Goal: Information Seeking & Learning: Learn about a topic

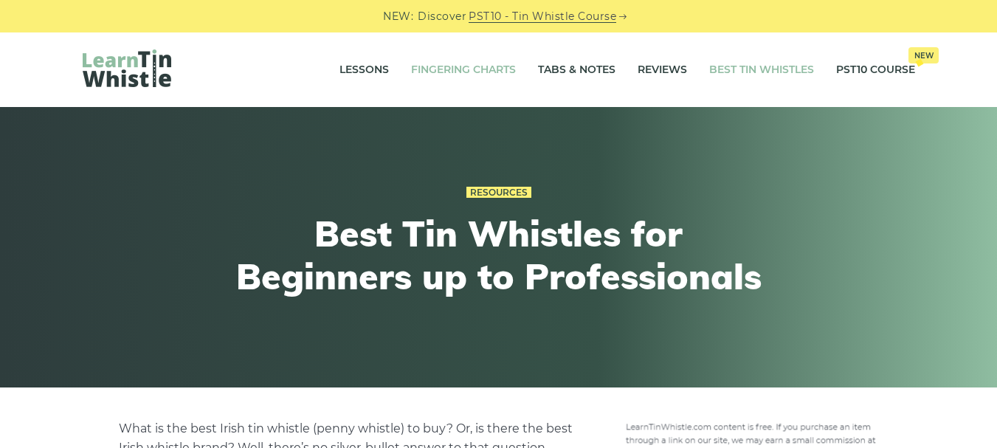
click at [488, 65] on link "Fingering Charts" at bounding box center [463, 70] width 105 height 37
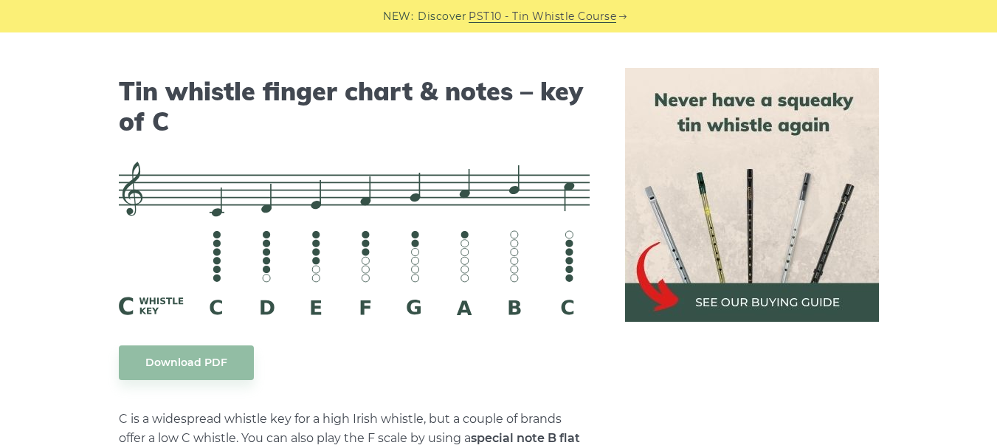
scroll to position [3679, 0]
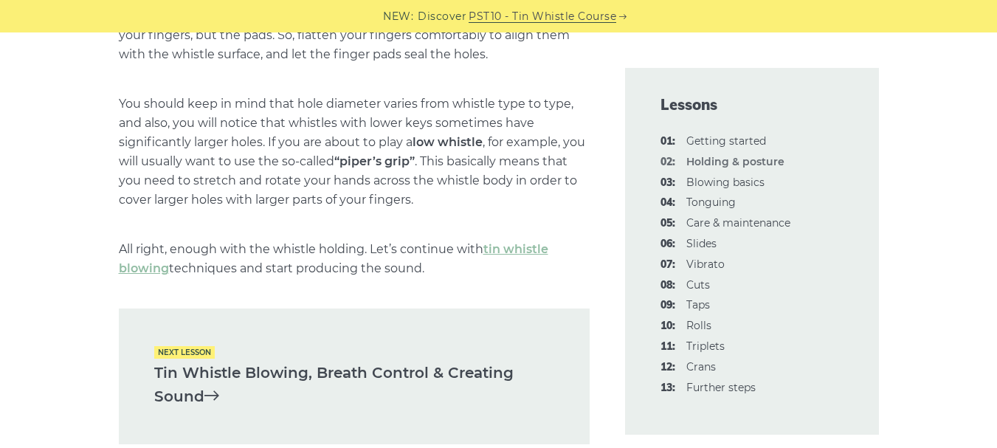
scroll to position [2071, 0]
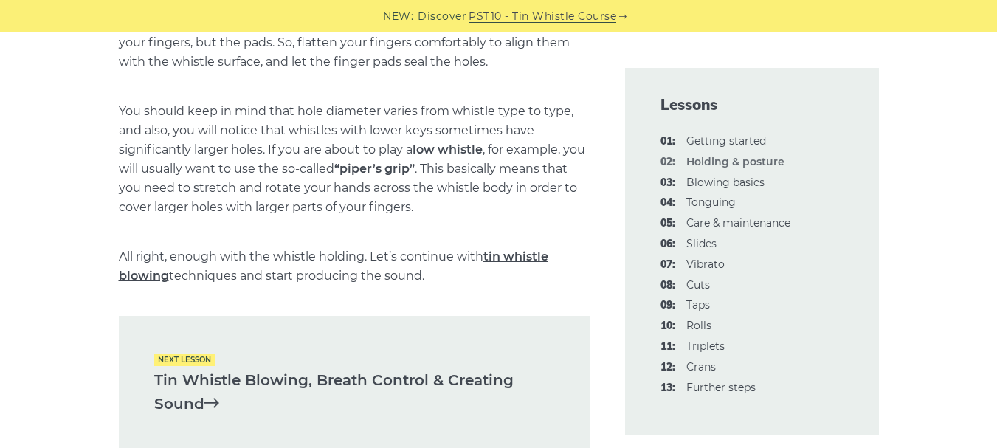
click at [542, 256] on link "tin whistle blowing" at bounding box center [333, 265] width 429 height 33
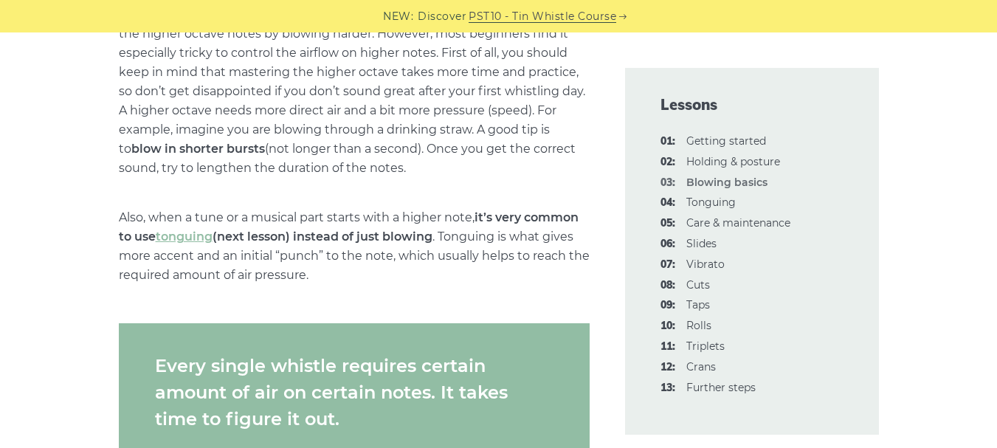
scroll to position [2351, 0]
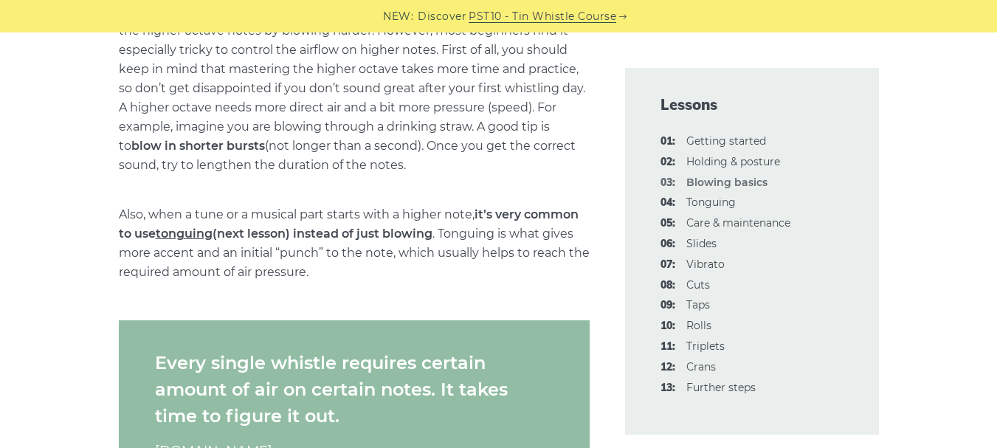
click at [208, 238] on link "tonguing" at bounding box center [184, 234] width 57 height 14
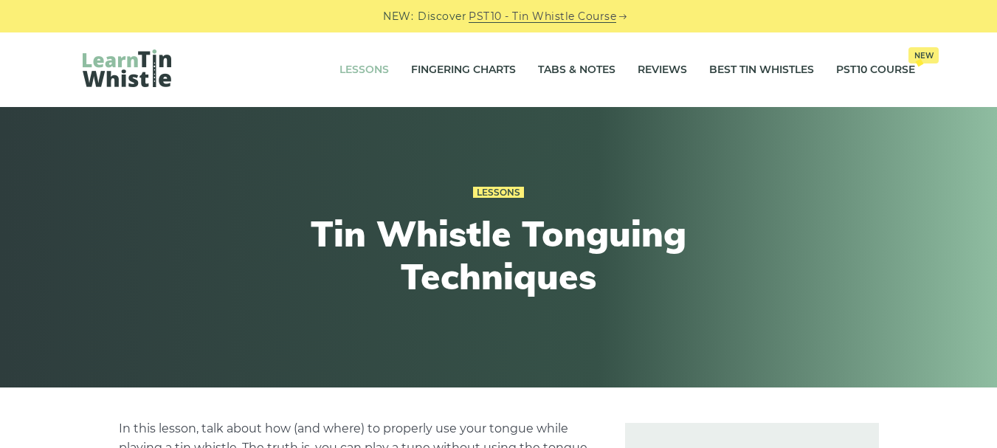
click at [367, 73] on link "Lessons" at bounding box center [363, 70] width 49 height 37
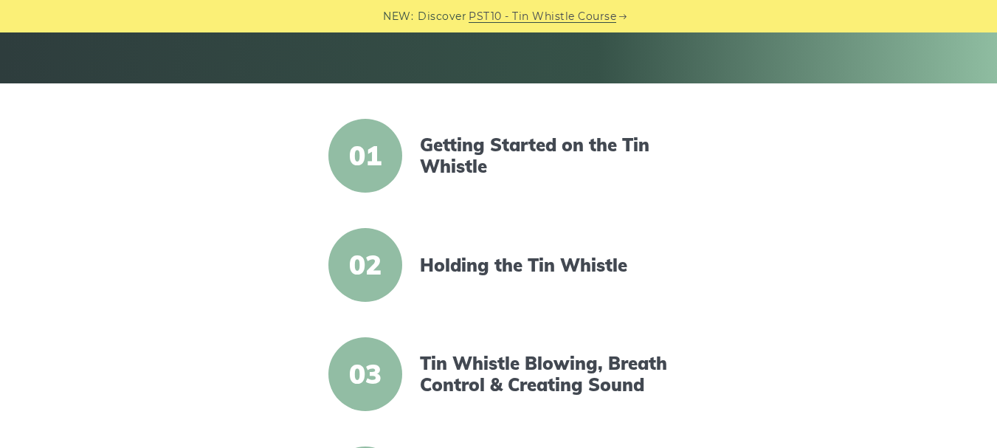
scroll to position [356, 0]
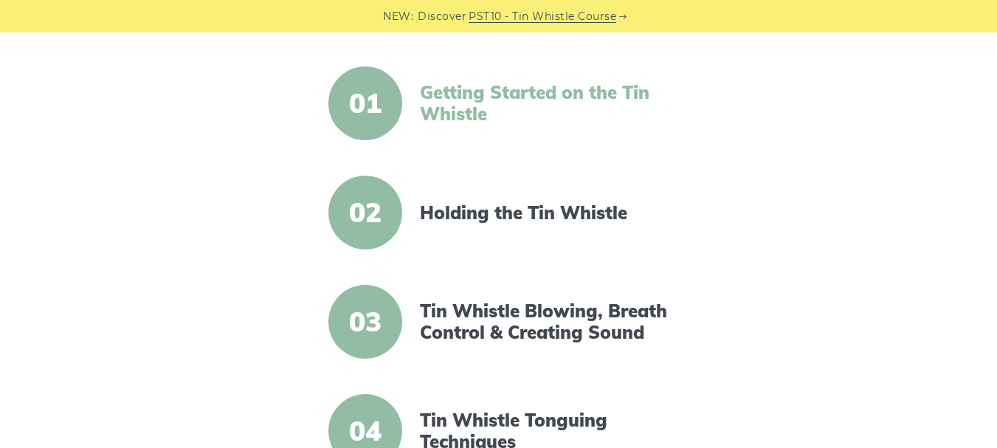
click at [443, 97] on link "Getting Started on the Tin Whistle" at bounding box center [547, 103] width 254 height 43
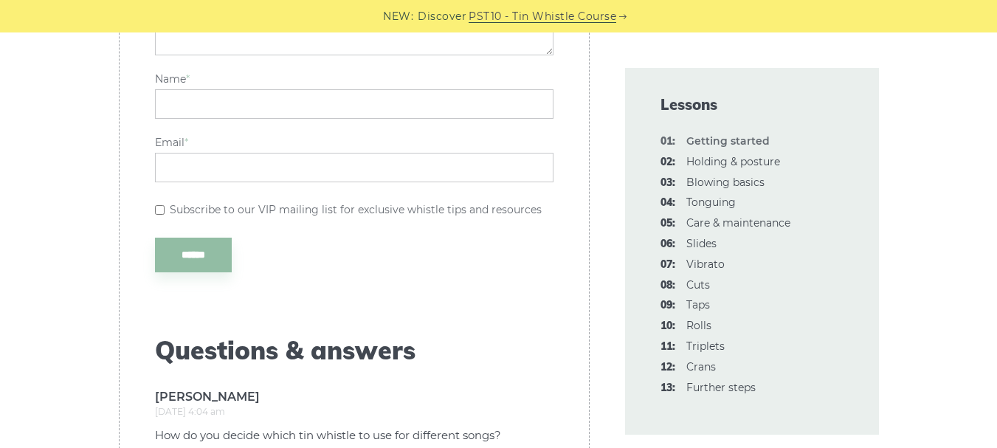
scroll to position [3706, 0]
click at [719, 198] on link "04: Tonguing" at bounding box center [710, 202] width 49 height 13
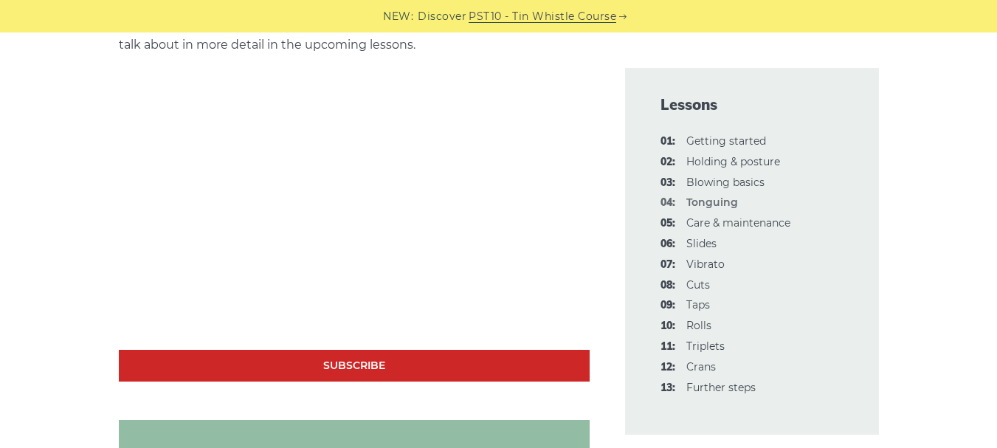
scroll to position [1121, 0]
